Goal: Check status: Check status

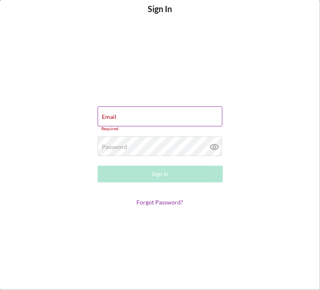
click at [134, 115] on div "Email Required" at bounding box center [160, 118] width 125 height 25
click at [122, 117] on input "Email" at bounding box center [160, 116] width 125 height 20
type input "dashanna@cicville.org"
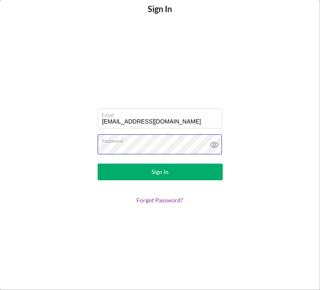
click at [98, 163] on button "Sign In" at bounding box center [160, 171] width 125 height 17
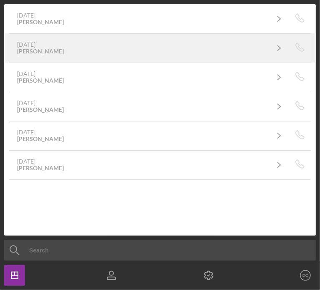
click at [35, 55] on link "2 weeks ago Erica Weatherford Icon/Navigate" at bounding box center [150, 48] width 280 height 21
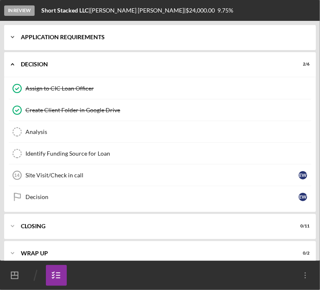
click at [238, 33] on div "Icon/Expander APPLICATION REQUIREMENTS 14 / 14" at bounding box center [159, 37] width 311 height 25
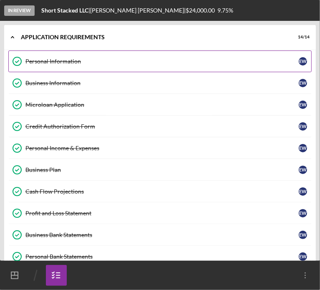
click at [115, 66] on link "Personal Information Personal Information E W" at bounding box center [159, 61] width 303 height 22
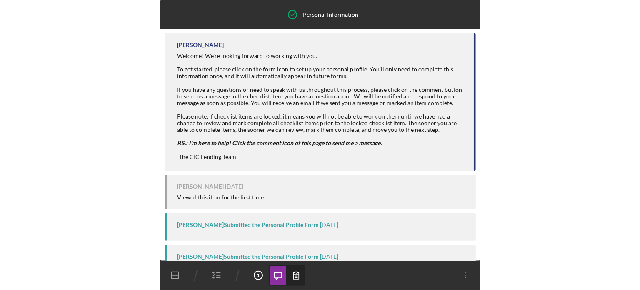
scroll to position [159, 0]
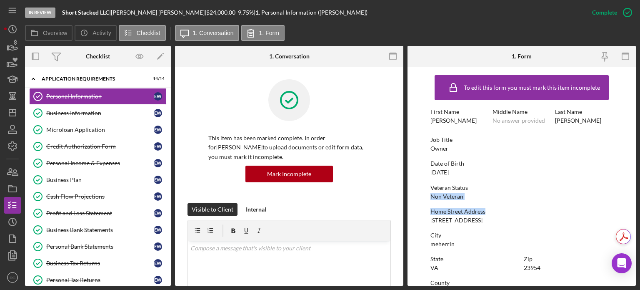
drag, startPoint x: 633, startPoint y: 186, endPoint x: 633, endPoint y: 201, distance: 15.0
click at [319, 201] on form "To edit this form you must mark this item incomplete First Name Erica Middle Na…" at bounding box center [522, 176] width 228 height 219
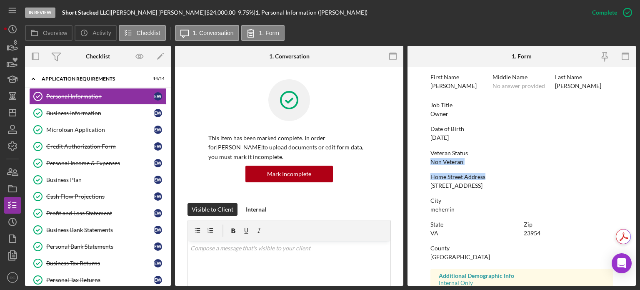
scroll to position [0, 0]
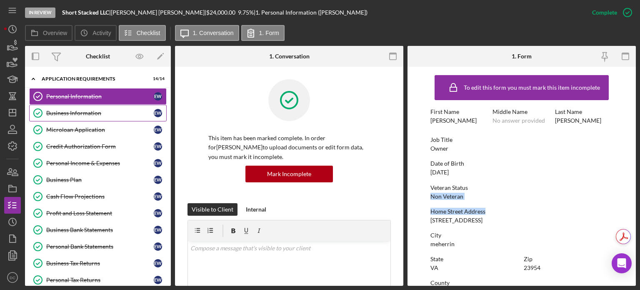
click at [88, 106] on link "Business Information Business Information E W" at bounding box center [98, 113] width 138 height 17
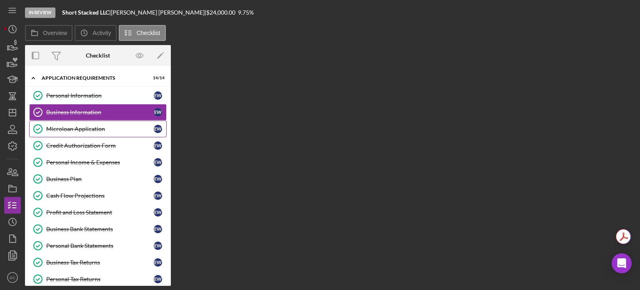
click at [86, 130] on div "Microloan Application" at bounding box center [100, 128] width 108 height 7
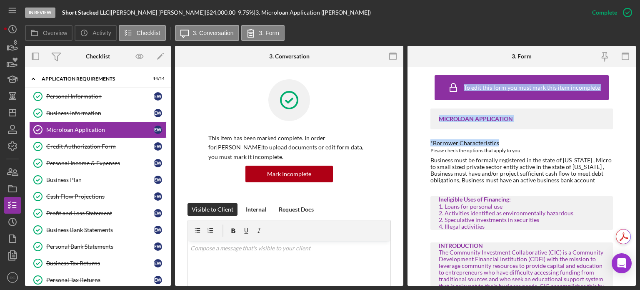
drag, startPoint x: 640, startPoint y: 49, endPoint x: 631, endPoint y: 142, distance: 93.4
click at [319, 142] on div "In Review Short Stacked LLC | Erica Weatherford | $24,000.00 9.75 % | 3. Microl…" at bounding box center [320, 145] width 640 height 290
click at [319, 142] on div "To edit this form you must mark this item incomplete MICROLOAN APPLICATION *Bor…" at bounding box center [522, 176] width 228 height 219
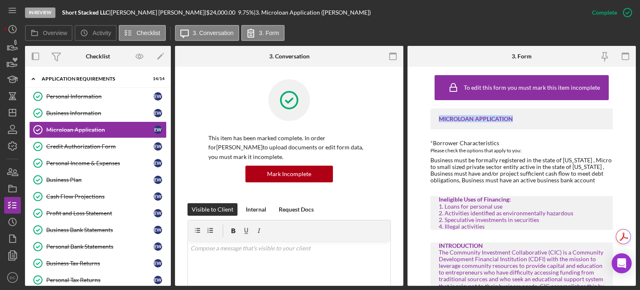
drag, startPoint x: 636, startPoint y: 85, endPoint x: 632, endPoint y: 112, distance: 26.9
click at [319, 112] on div "To edit this form you must mark this item incomplete MICROLOAN APPLICATION *Bor…" at bounding box center [522, 176] width 228 height 219
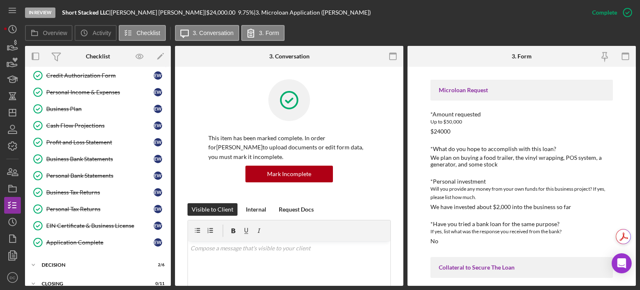
scroll to position [98, 0]
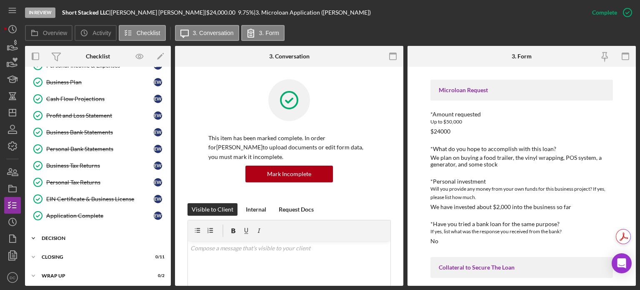
click at [98, 241] on div "Icon/Expander Decision 2 / 6" at bounding box center [98, 238] width 146 height 17
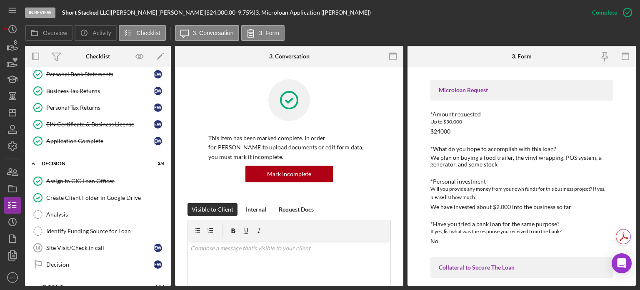
scroll to position [201, 0]
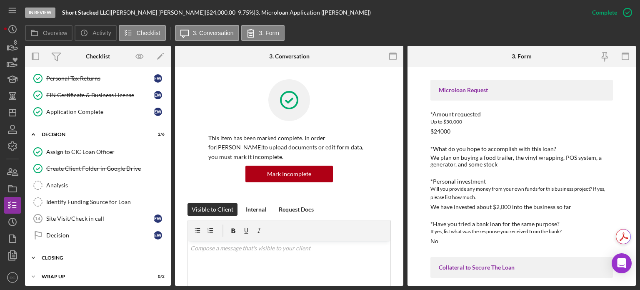
click at [121, 255] on div "CLOSING" at bounding box center [101, 257] width 119 height 5
